Goal: Check status: Check status

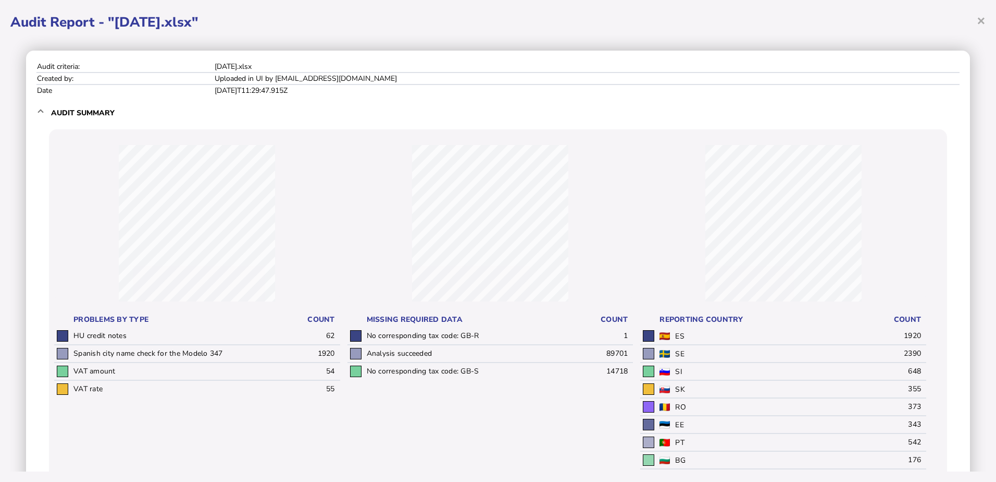
scroll to position [666, 0]
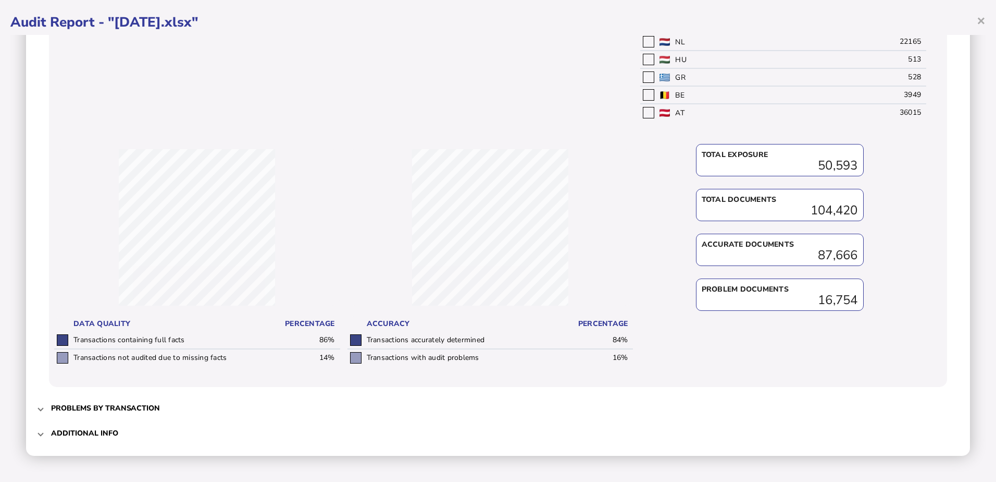
click at [93, 408] on h3 "Problems by transaction" at bounding box center [105, 408] width 109 height 10
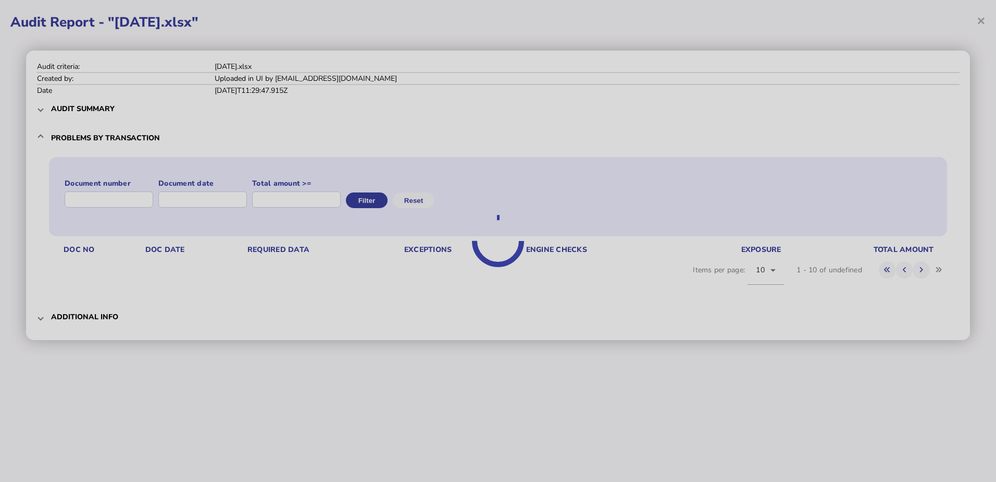
scroll to position [0, 0]
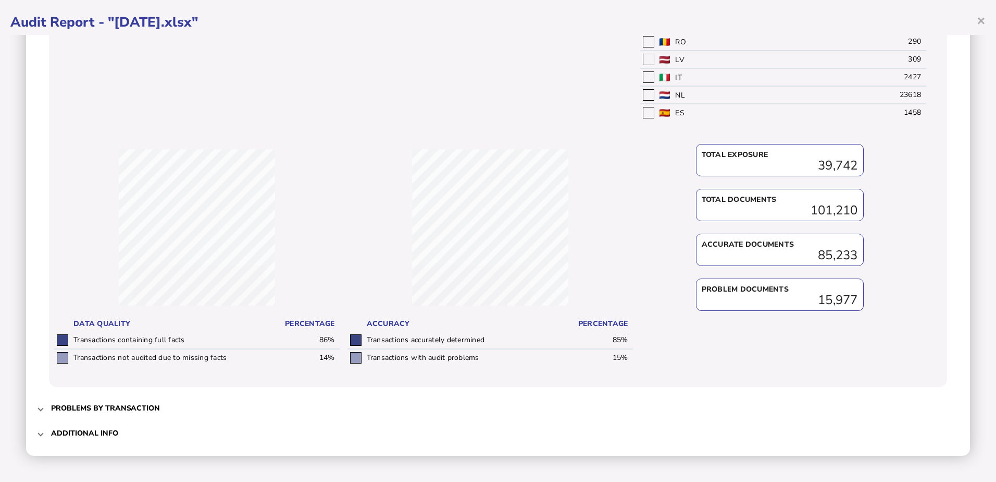
click at [115, 409] on h3 "Problems by transaction" at bounding box center [105, 408] width 109 height 10
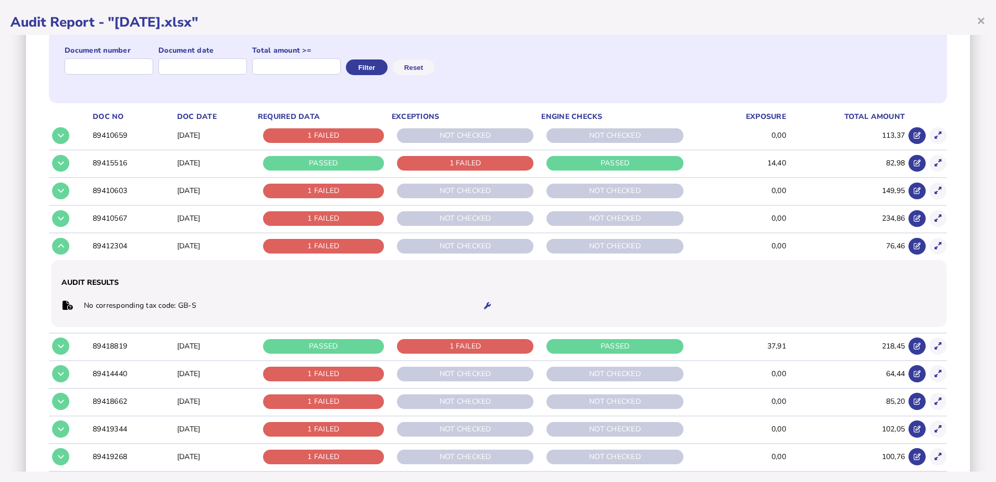
scroll to position [128, 0]
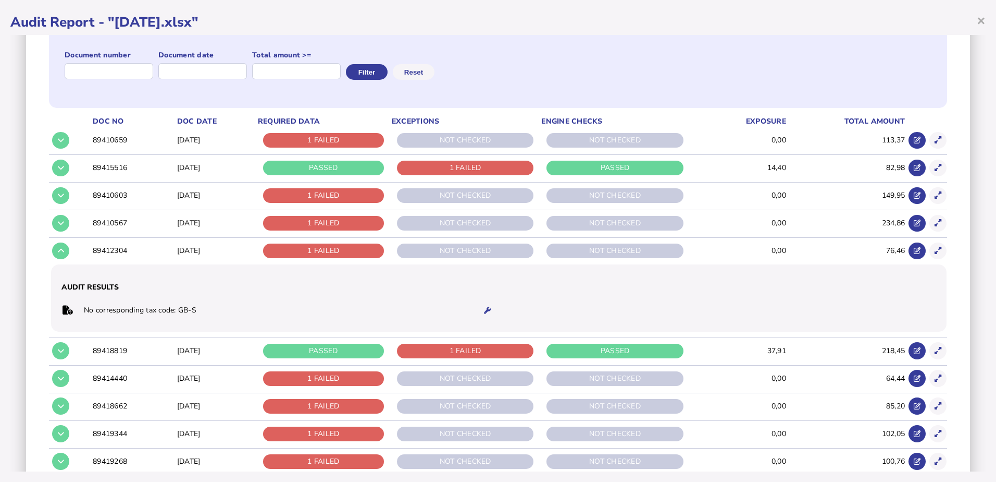
click at [338, 246] on div "1 FAILED" at bounding box center [323, 250] width 121 height 15
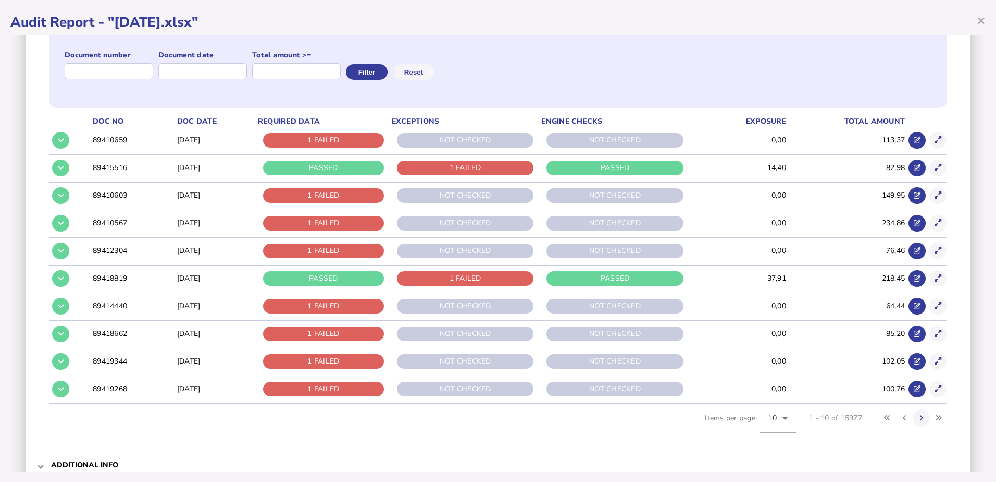
click at [333, 254] on div "1 FAILED" at bounding box center [323, 250] width 121 height 15
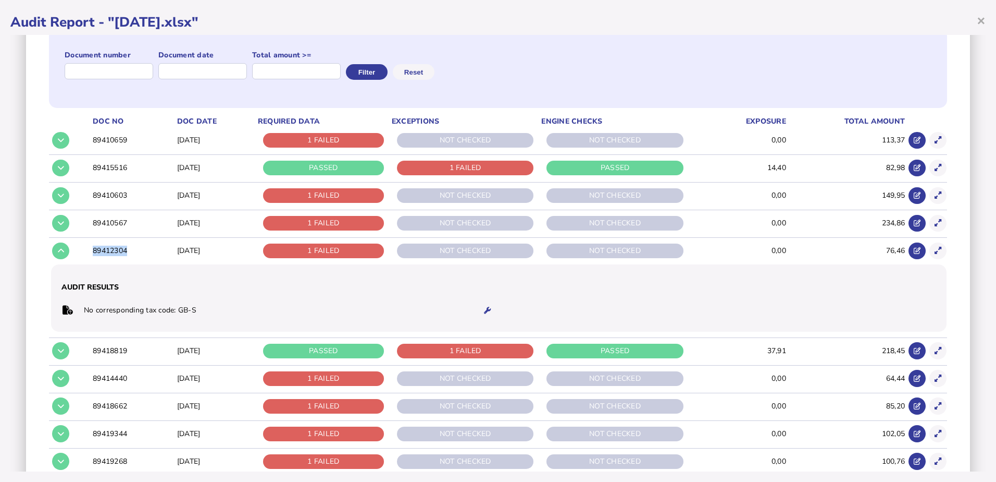
drag, startPoint x: 94, startPoint y: 252, endPoint x: 130, endPoint y: 251, distance: 35.5
click at [130, 251] on td "89412304" at bounding box center [133, 250] width 84 height 27
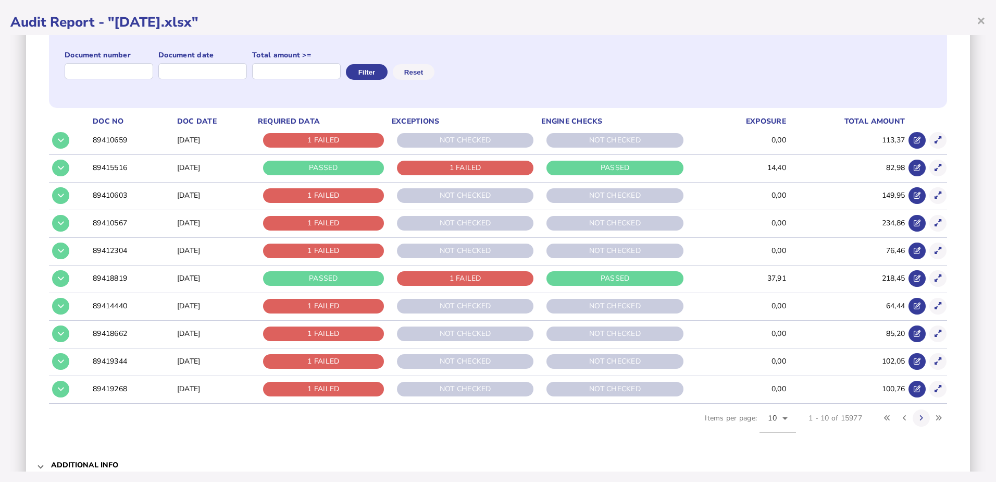
click at [319, 278] on div "PASSED" at bounding box center [323, 278] width 121 height 15
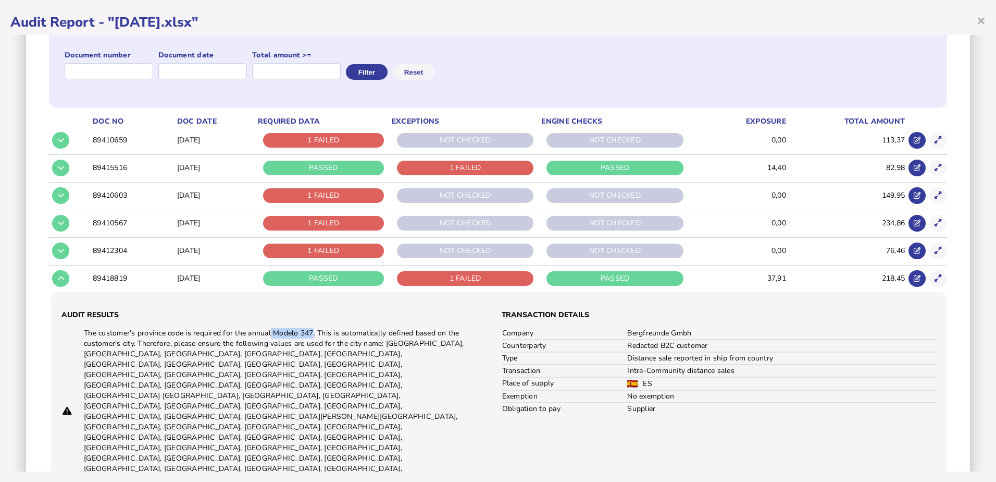
drag, startPoint x: 291, startPoint y: 332, endPoint x: 315, endPoint y: 331, distance: 23.5
click at [315, 331] on td "The customer's province code is required for the annual Modelo 347. This is aut…" at bounding box center [276, 411] width 386 height 168
drag, startPoint x: 258, startPoint y: 406, endPoint x: 209, endPoint y: 389, distance: 51.4
click at [209, 389] on td "The customer's province code is required for the annual Modelo 347. This is aut…" at bounding box center [276, 411] width 386 height 168
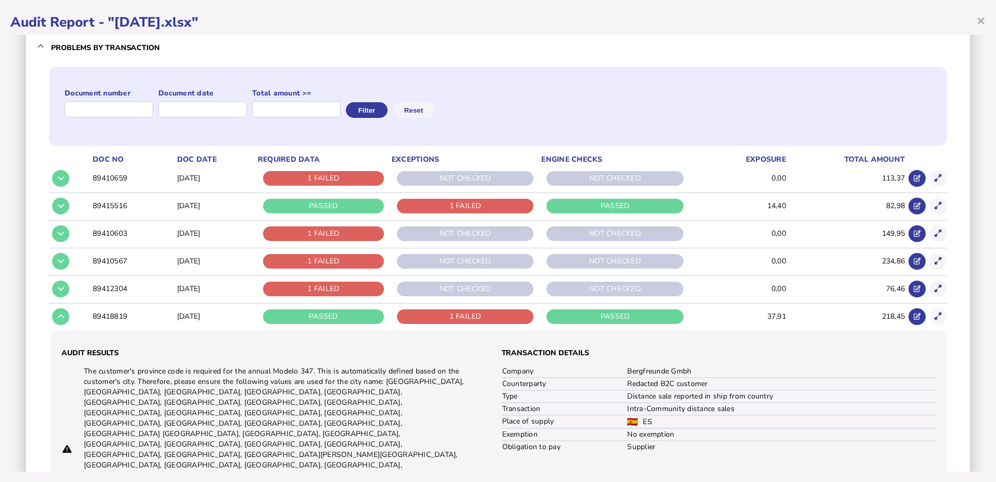
scroll to position [0, 0]
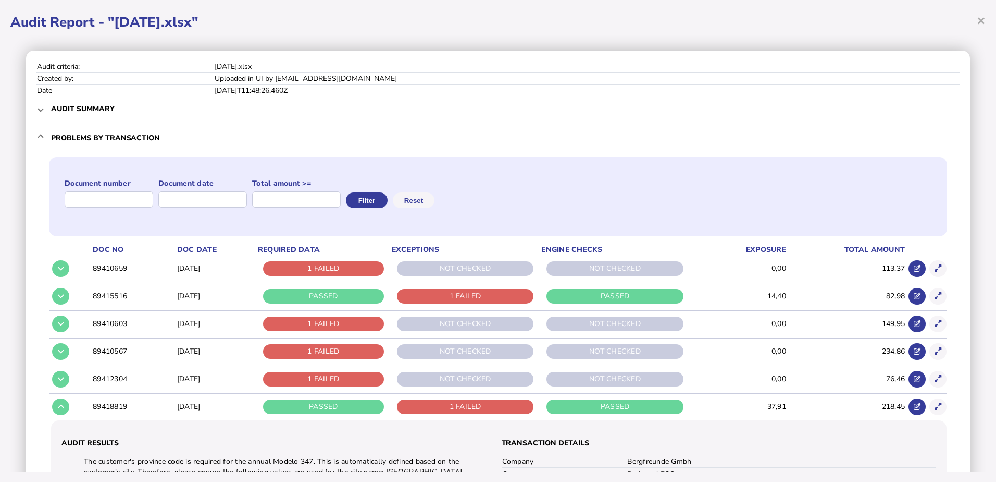
click at [73, 110] on h3 "Audit summary" at bounding box center [83, 109] width 64 height 10
